Goal: Task Accomplishment & Management: Manage account settings

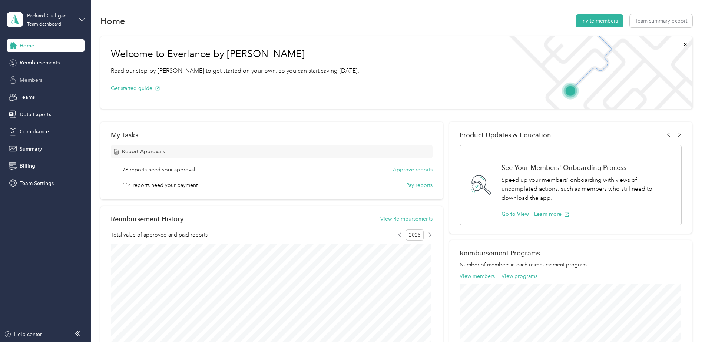
click at [32, 83] on span "Members" at bounding box center [31, 80] width 23 height 8
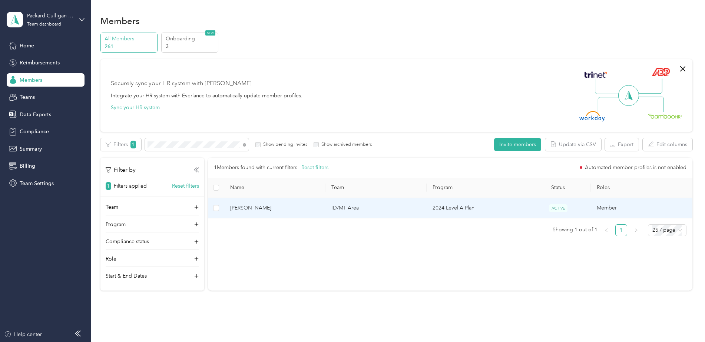
click at [287, 207] on span "Hilary A. Wittmann" at bounding box center [274, 208] width 89 height 8
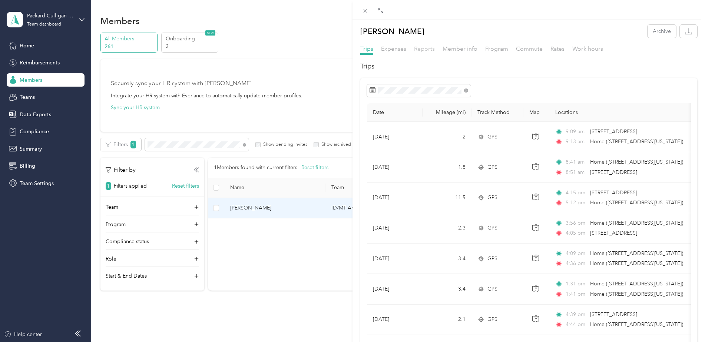
click at [426, 51] on span "Reports" at bounding box center [424, 48] width 21 height 7
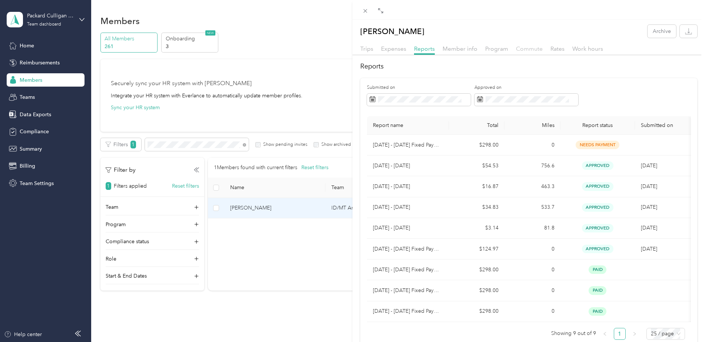
click at [527, 50] on span "Commute" at bounding box center [529, 48] width 27 height 7
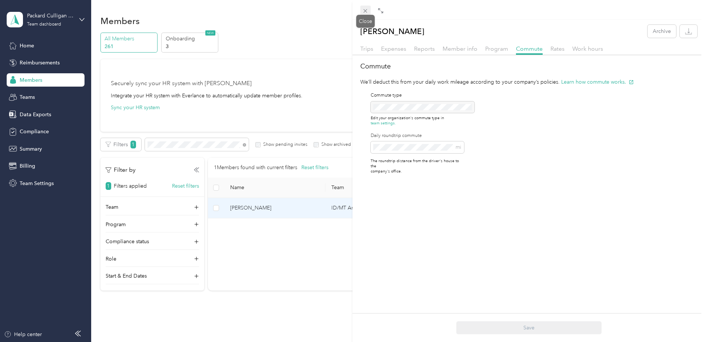
click at [366, 11] on icon at bounding box center [365, 11] width 6 height 6
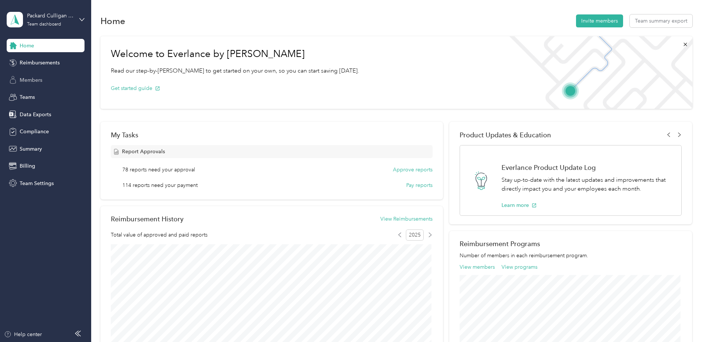
click at [34, 80] on span "Members" at bounding box center [31, 80] width 23 height 8
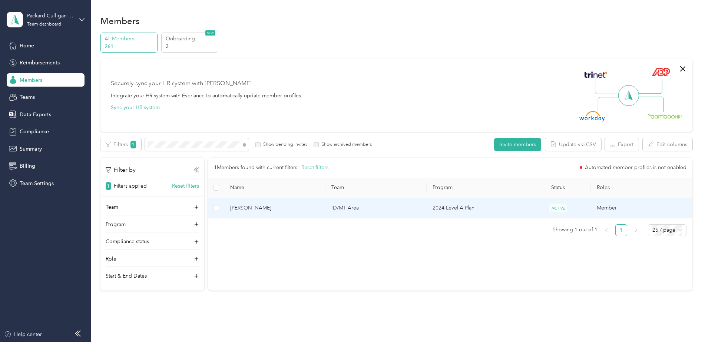
click at [314, 213] on td "Hilary A. Wittmann" at bounding box center [274, 208] width 101 height 20
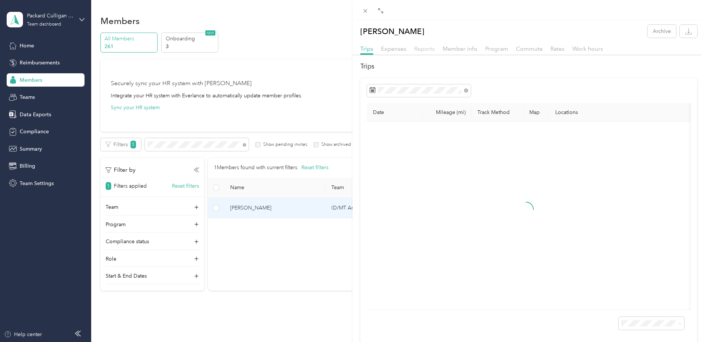
click at [423, 49] on span "Reports" at bounding box center [424, 48] width 21 height 7
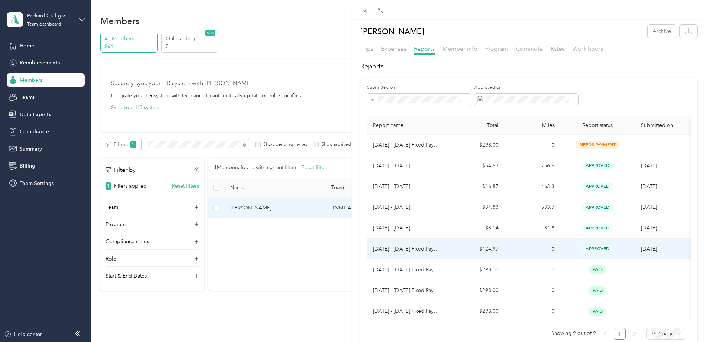
click at [509, 249] on td "0" at bounding box center [532, 249] width 56 height 21
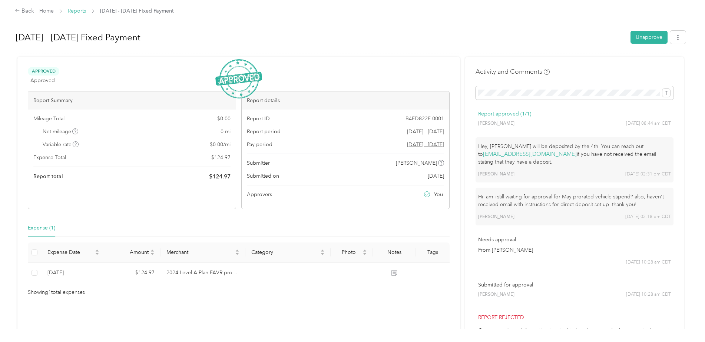
click at [73, 10] on link "Reports" at bounding box center [77, 11] width 18 height 6
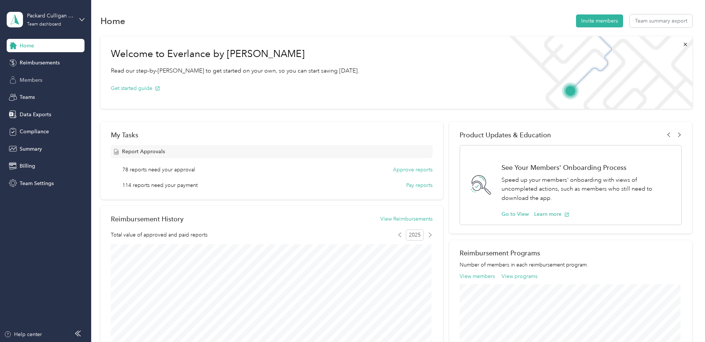
click at [26, 83] on span "Members" at bounding box center [31, 80] width 23 height 8
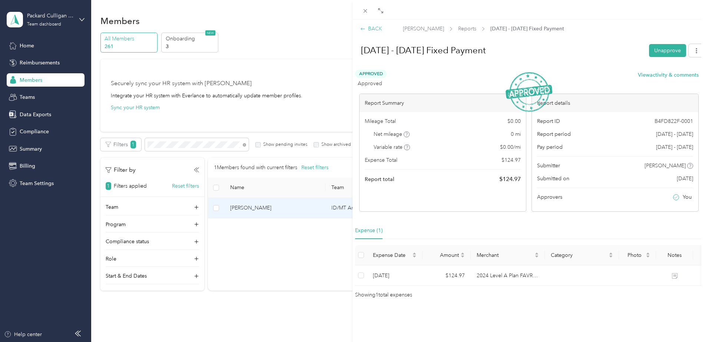
click at [371, 29] on div "BACK" at bounding box center [371, 29] width 22 height 8
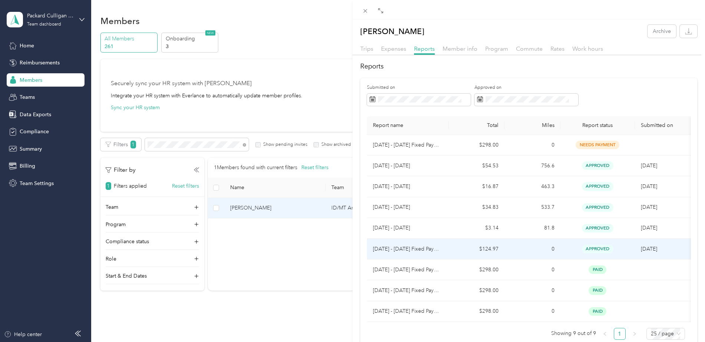
click at [629, 249] on td "approved" at bounding box center [597, 249] width 74 height 21
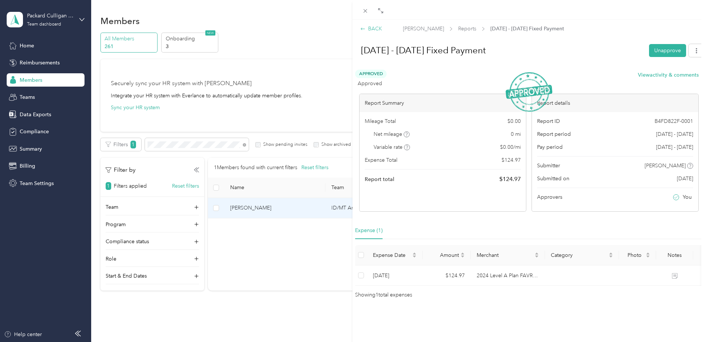
click at [369, 29] on div "BACK" at bounding box center [371, 29] width 22 height 8
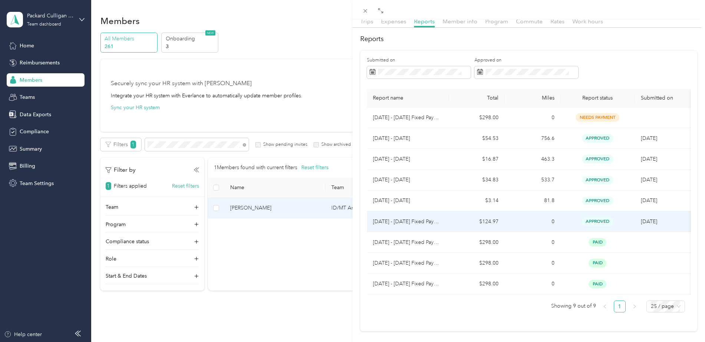
scroll to position [10, 0]
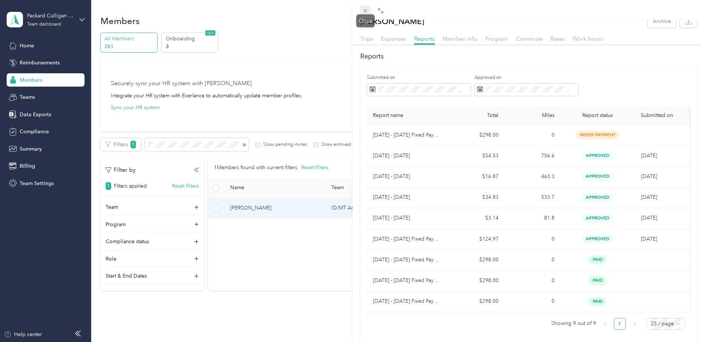
click at [364, 12] on icon at bounding box center [365, 11] width 6 height 6
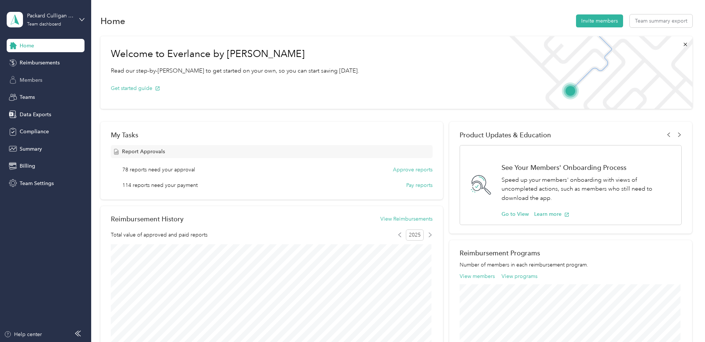
click at [31, 80] on span "Members" at bounding box center [31, 80] width 23 height 8
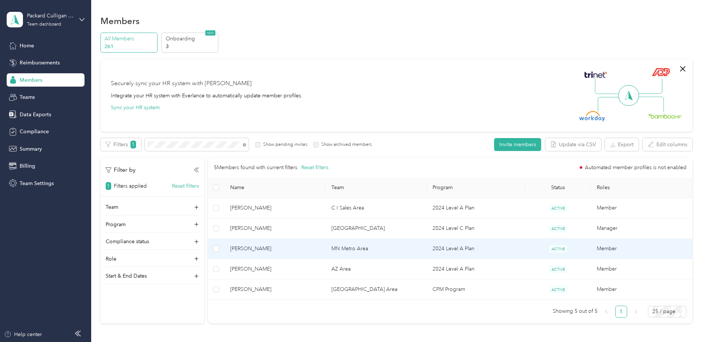
click at [285, 252] on span "[PERSON_NAME]" at bounding box center [274, 249] width 89 height 8
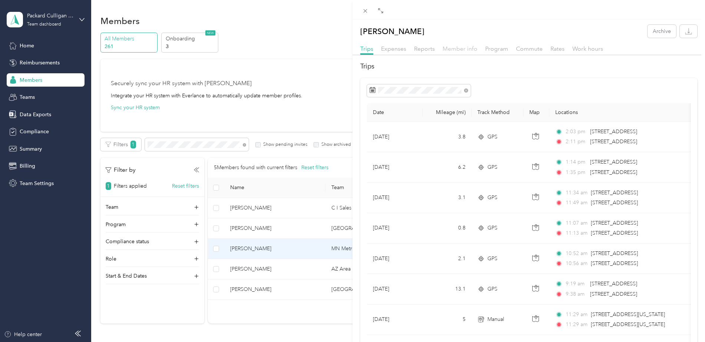
click at [457, 49] on span "Member info" at bounding box center [459, 48] width 35 height 7
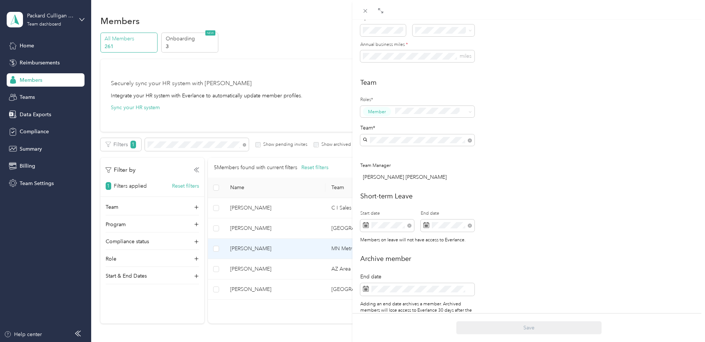
scroll to position [185, 0]
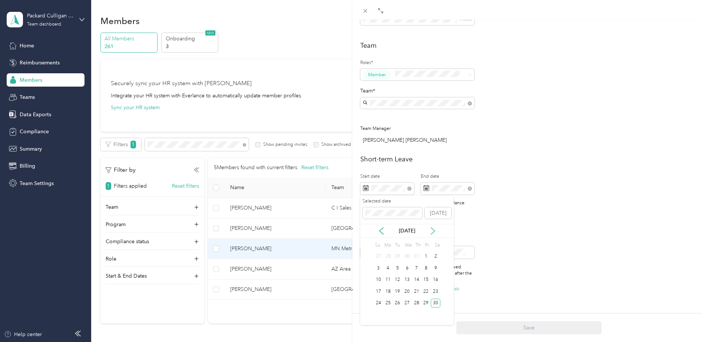
click at [433, 234] on icon at bounding box center [432, 230] width 7 height 7
click at [432, 233] on icon at bounding box center [432, 230] width 7 height 7
click at [432, 233] on icon at bounding box center [433, 231] width 4 height 7
click at [443, 214] on button "[DATE]" at bounding box center [437, 213] width 27 height 12
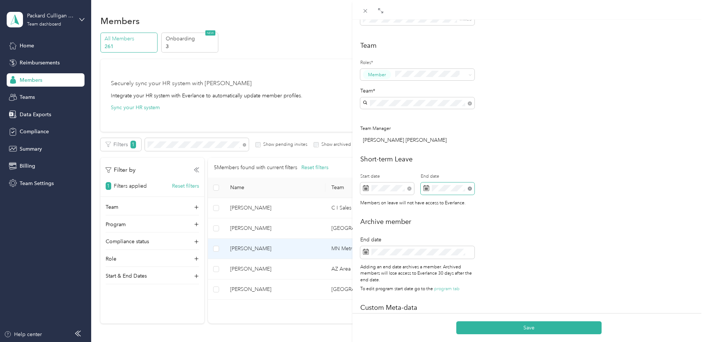
click at [471, 189] on icon at bounding box center [469, 189] width 4 height 4
click at [407, 189] on span at bounding box center [407, 188] width 7 height 5
click at [409, 189] on g at bounding box center [409, 188] width 2 height 2
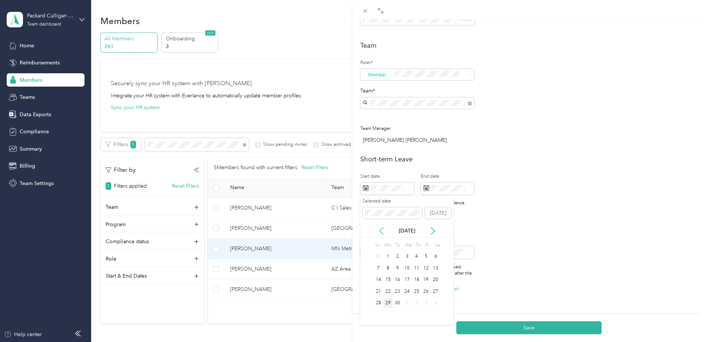
click at [380, 229] on icon at bounding box center [380, 230] width 7 height 7
click at [439, 257] on div "2" at bounding box center [435, 256] width 10 height 9
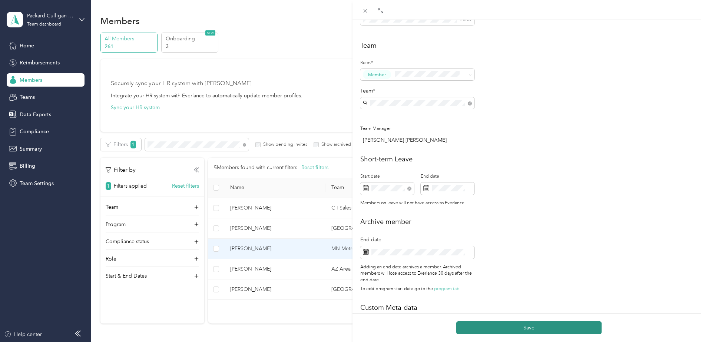
click at [536, 329] on button "Save" at bounding box center [528, 328] width 145 height 13
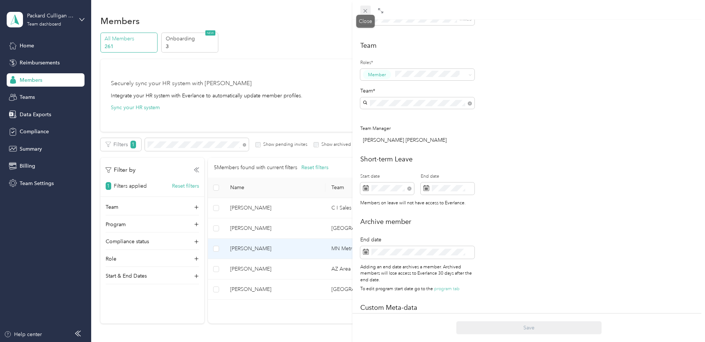
click at [365, 13] on icon at bounding box center [365, 11] width 6 height 6
